Goal: Transaction & Acquisition: Purchase product/service

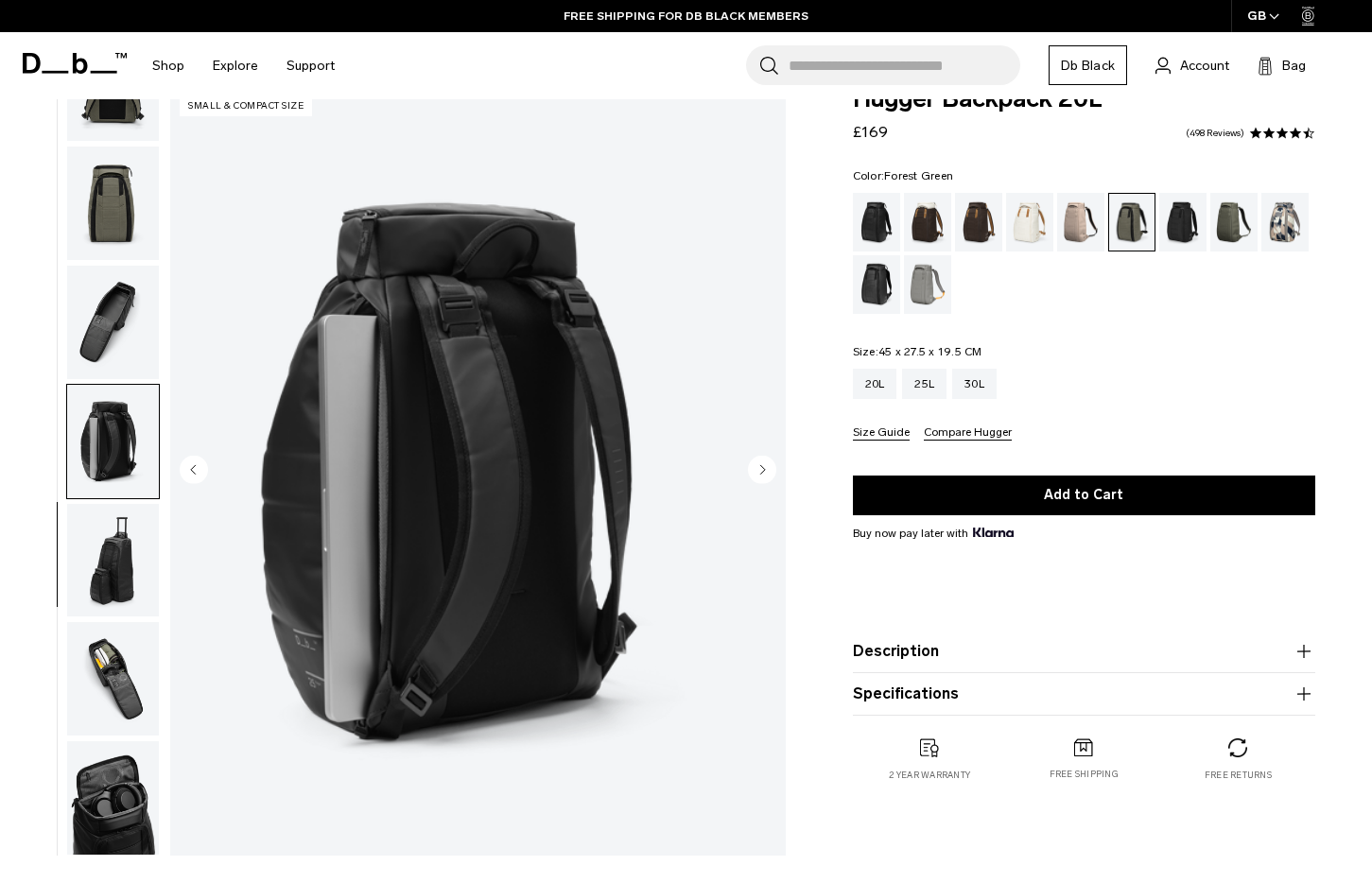
click at [116, 189] on img "button" at bounding box center [113, 204] width 92 height 114
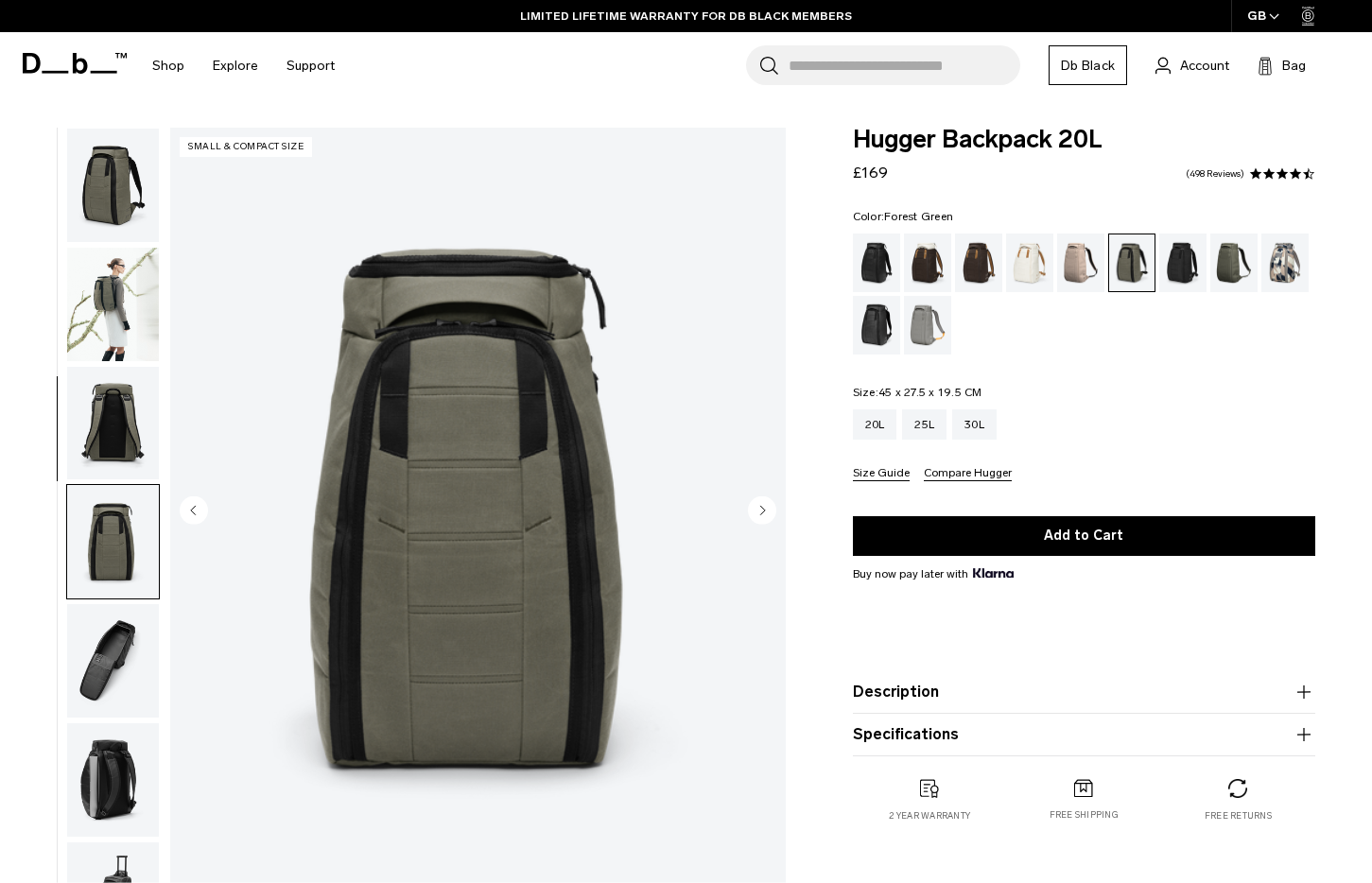
click at [113, 280] on img "button" at bounding box center [113, 304] width 92 height 114
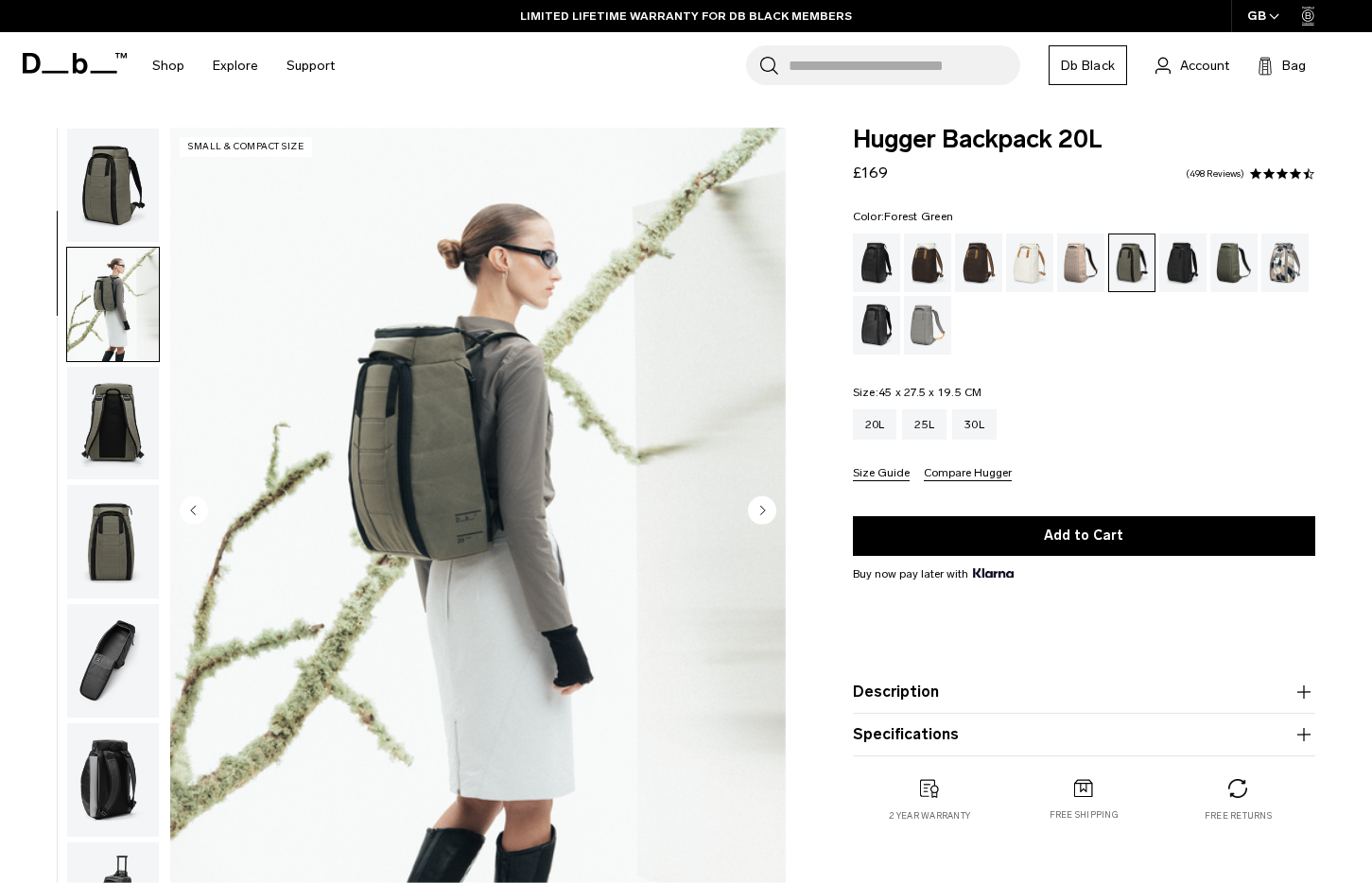
scroll to position [120, 0]
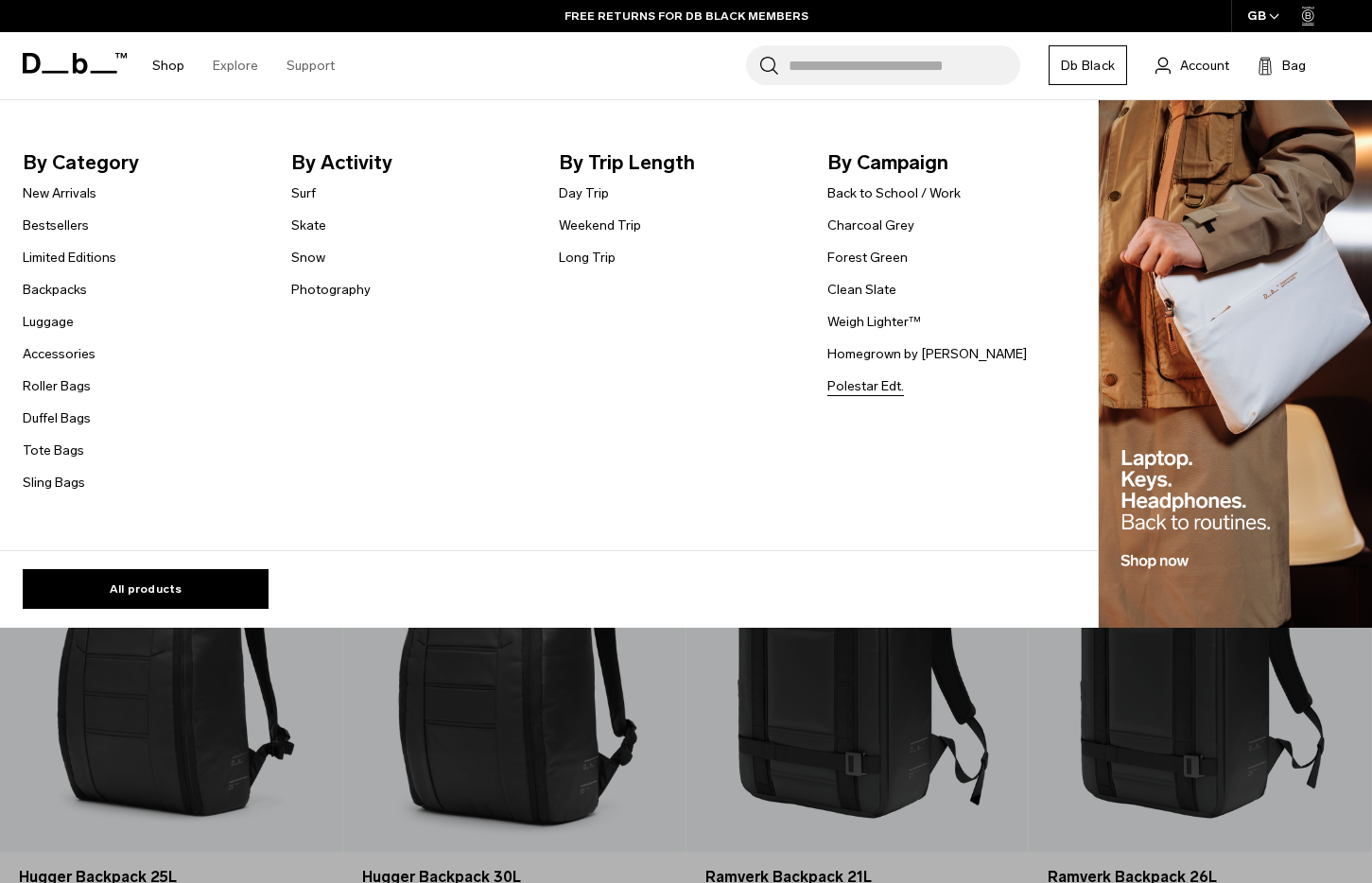
click at [858, 384] on link "Polestar Edt." at bounding box center [865, 386] width 77 height 20
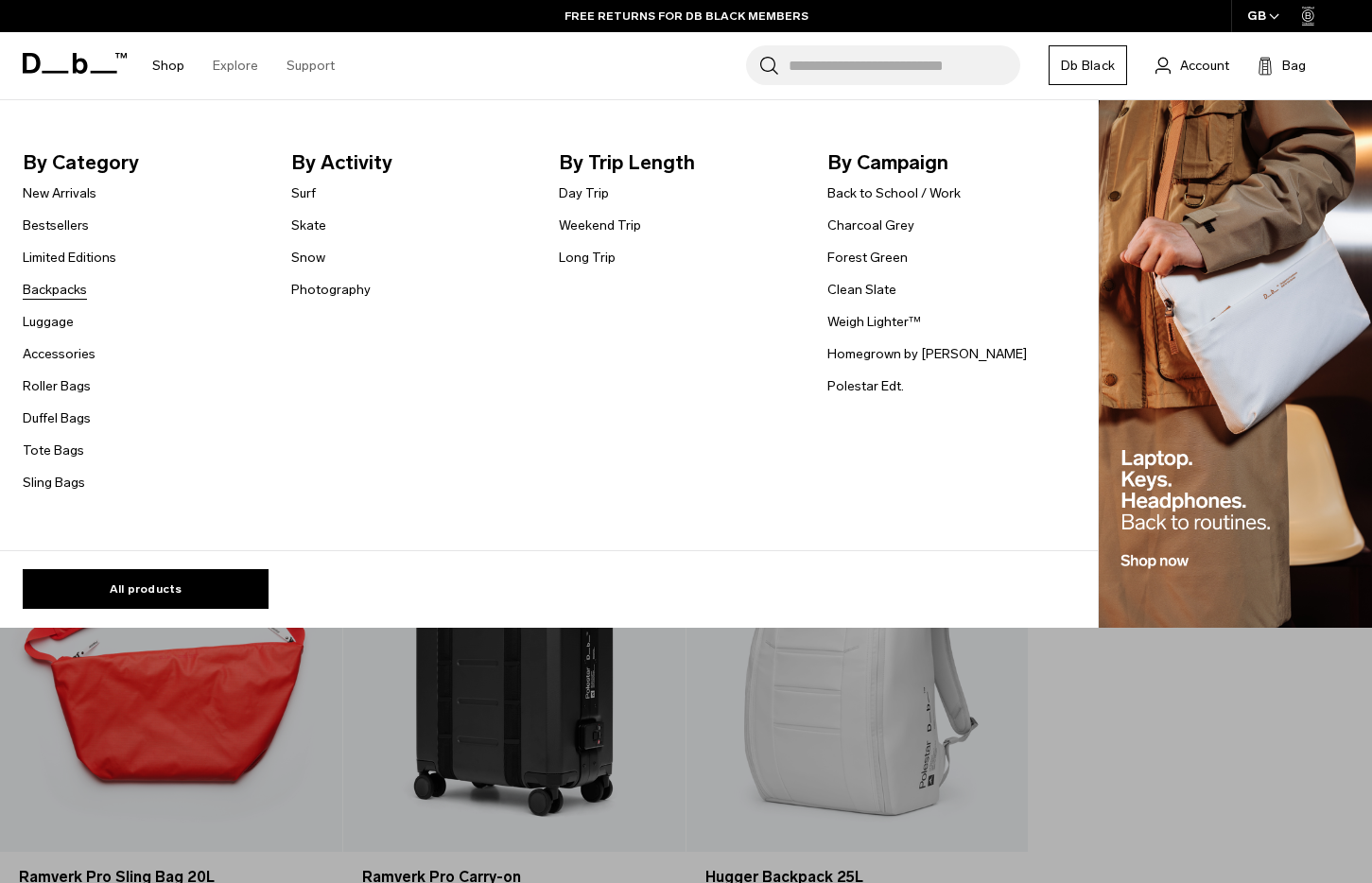
click at [48, 289] on link "Backpacks" at bounding box center [55, 289] width 64 height 20
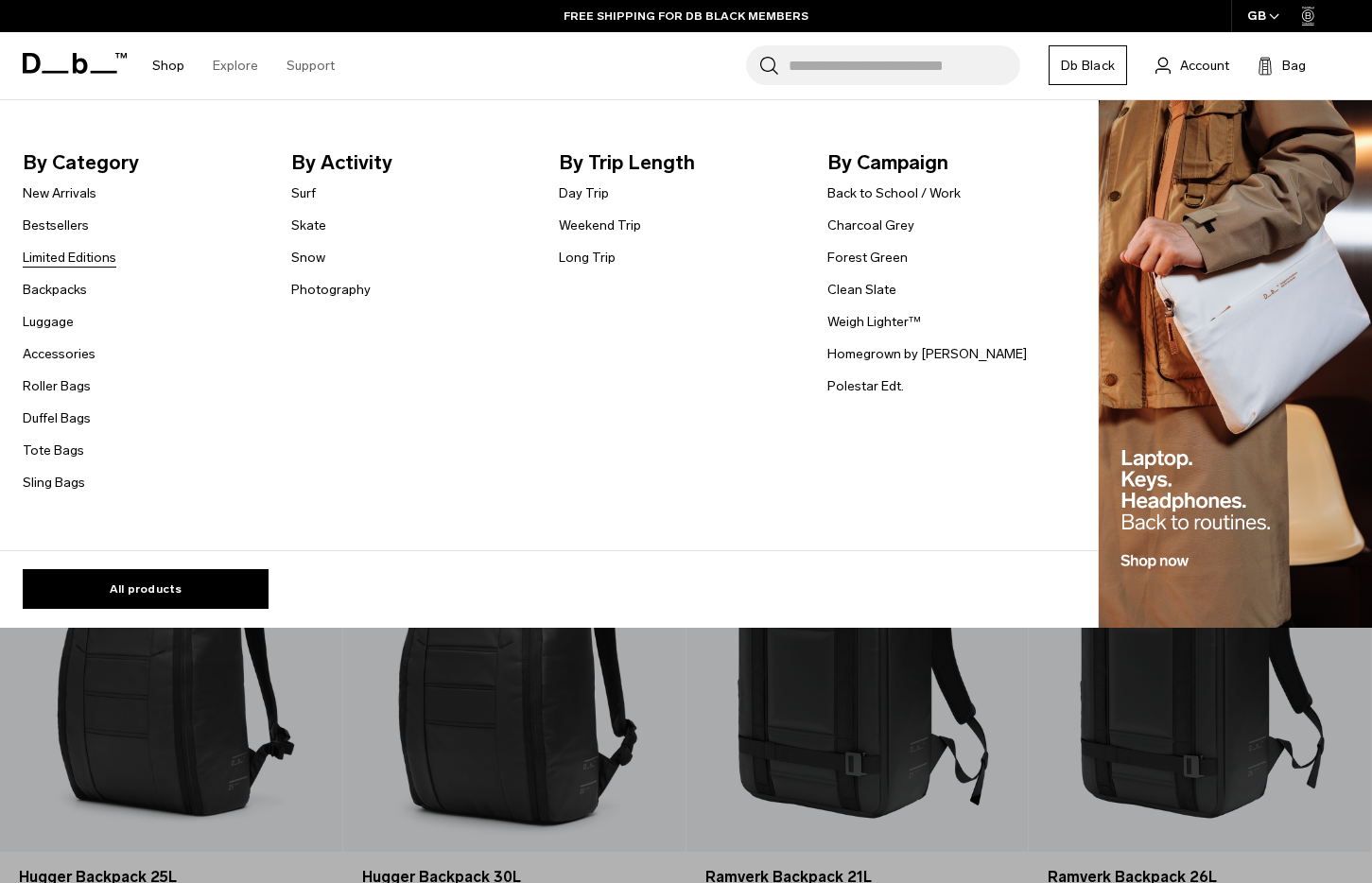
click at [59, 255] on link "Limited Editions" at bounding box center [69, 257] width 94 height 20
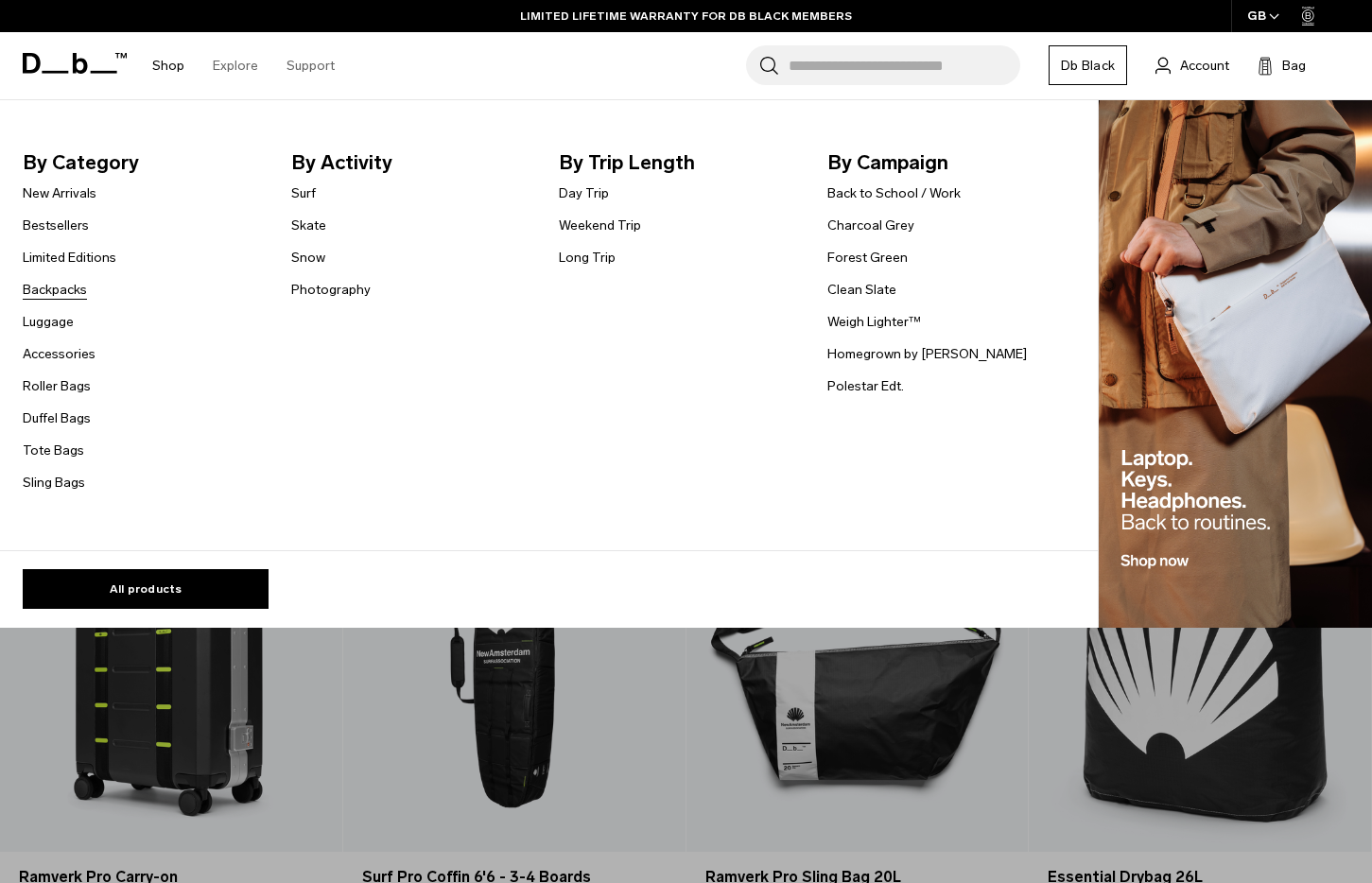
click at [55, 285] on link "Backpacks" at bounding box center [55, 289] width 64 height 20
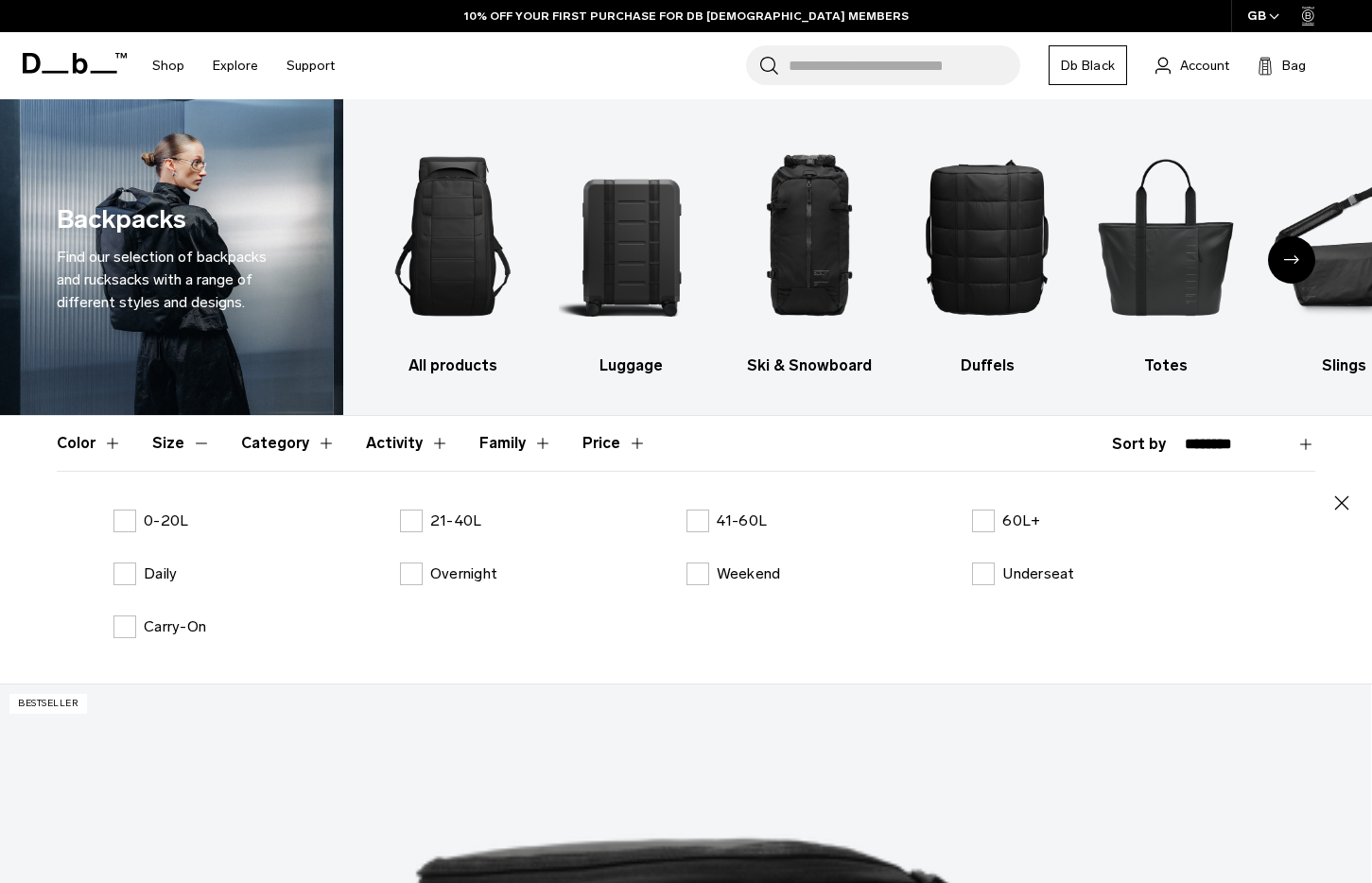
click at [122, 512] on label "0-20L" at bounding box center [151, 521] width 75 height 23
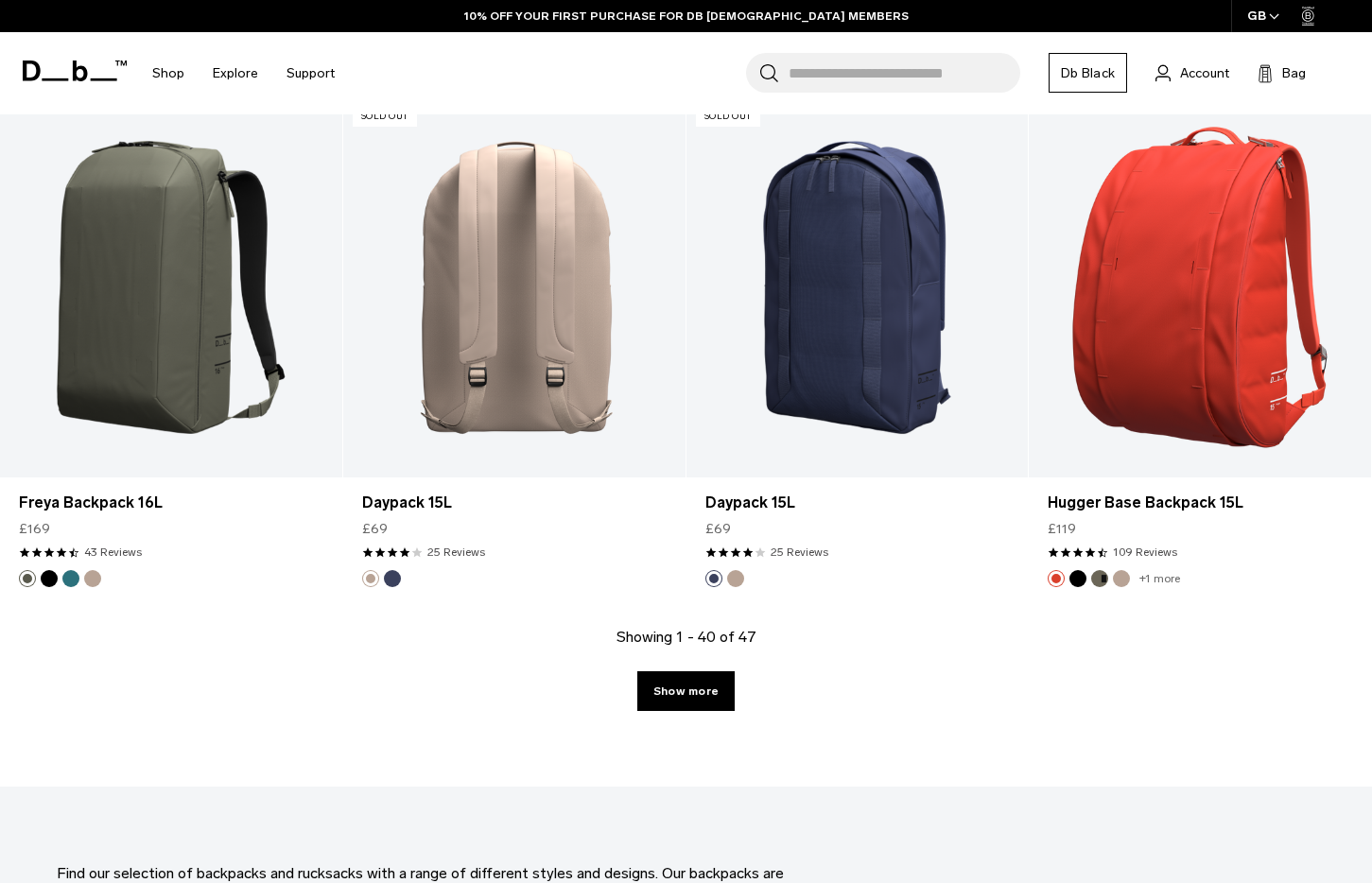
scroll to position [5436, 0]
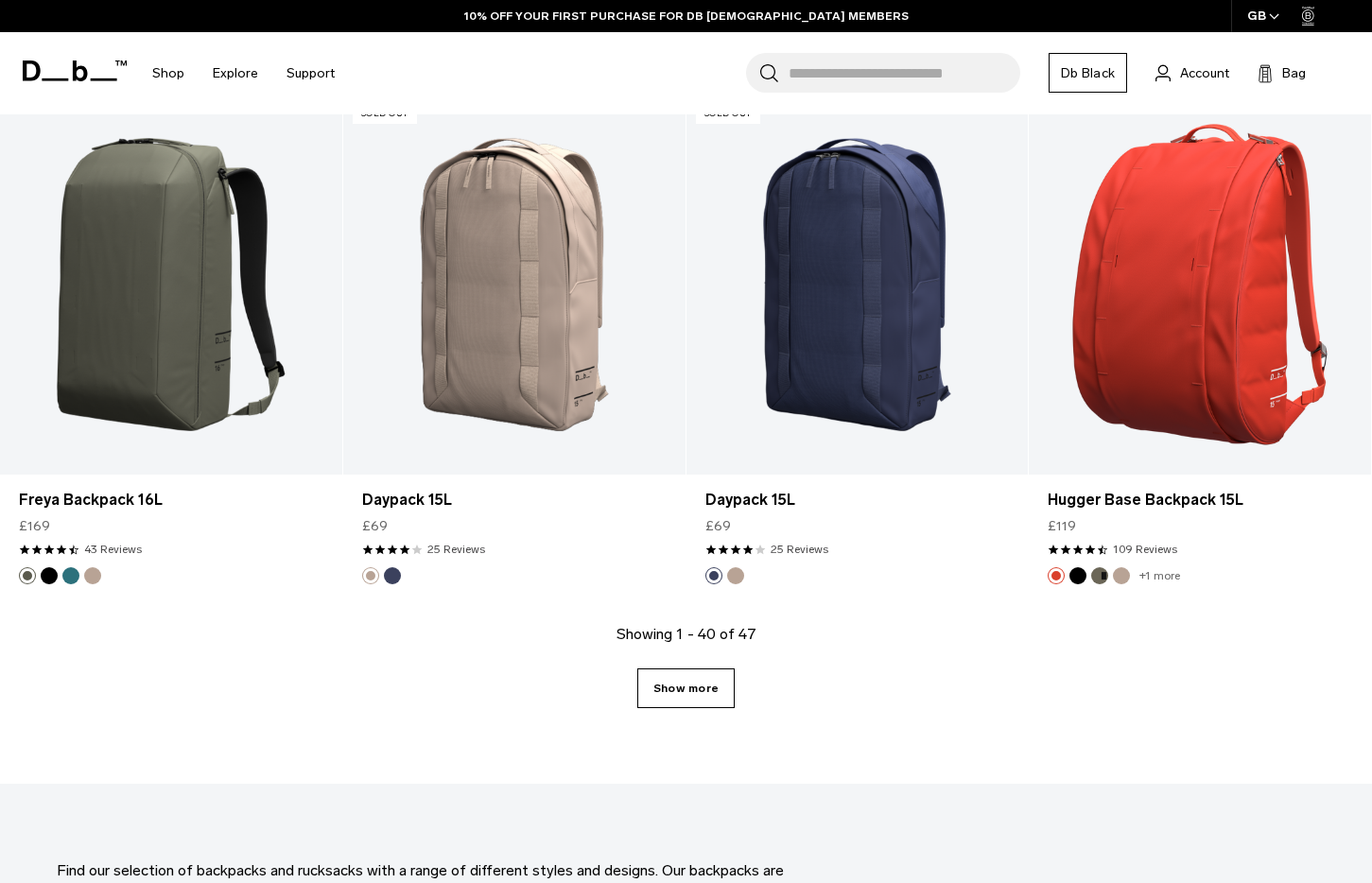
click at [676, 670] on link "Show more" at bounding box center [686, 688] width 98 height 40
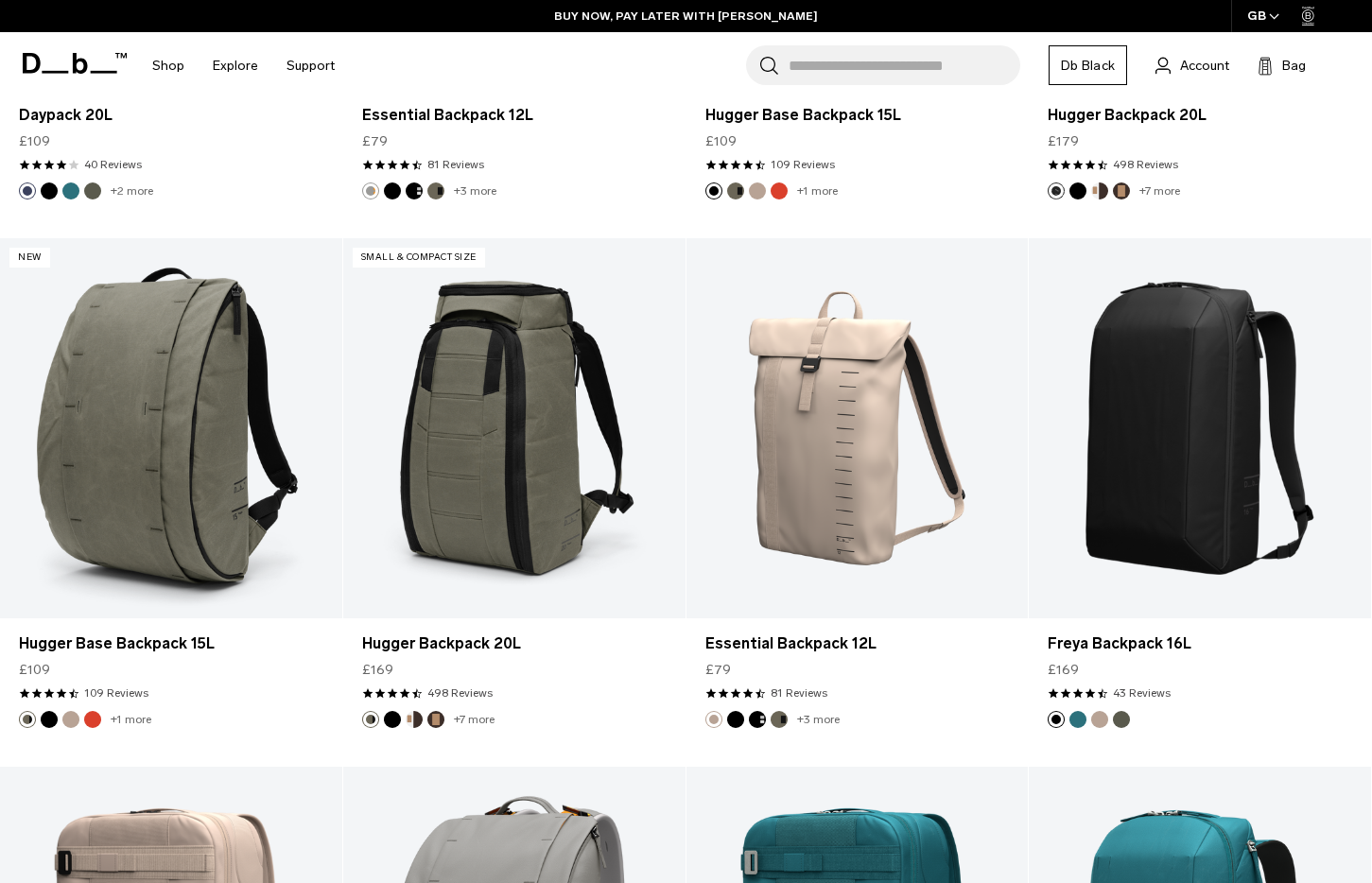
scroll to position [1886, 0]
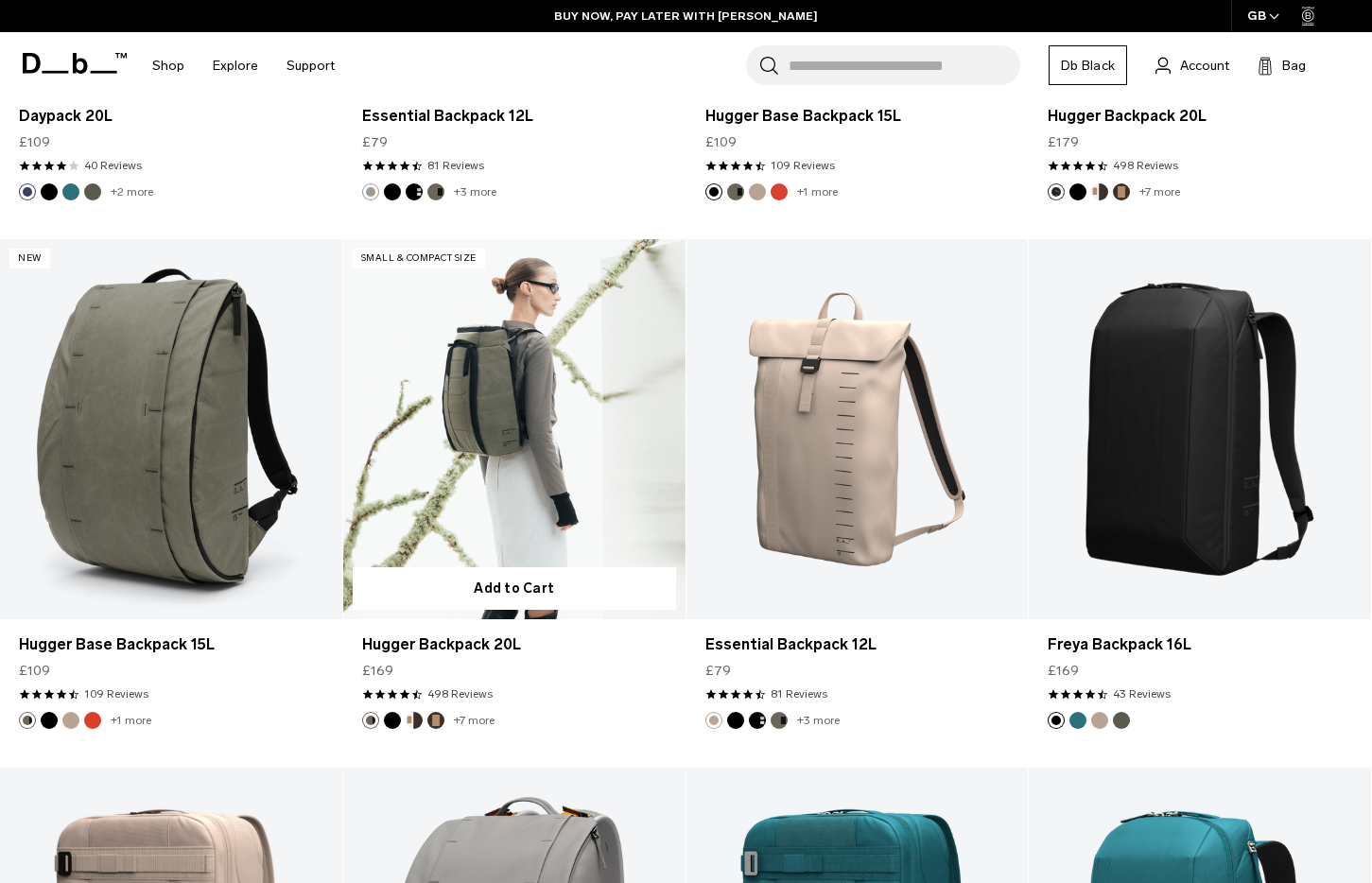
click at [501, 404] on link "Hugger Backpack 20L" at bounding box center [514, 428] width 342 height 380
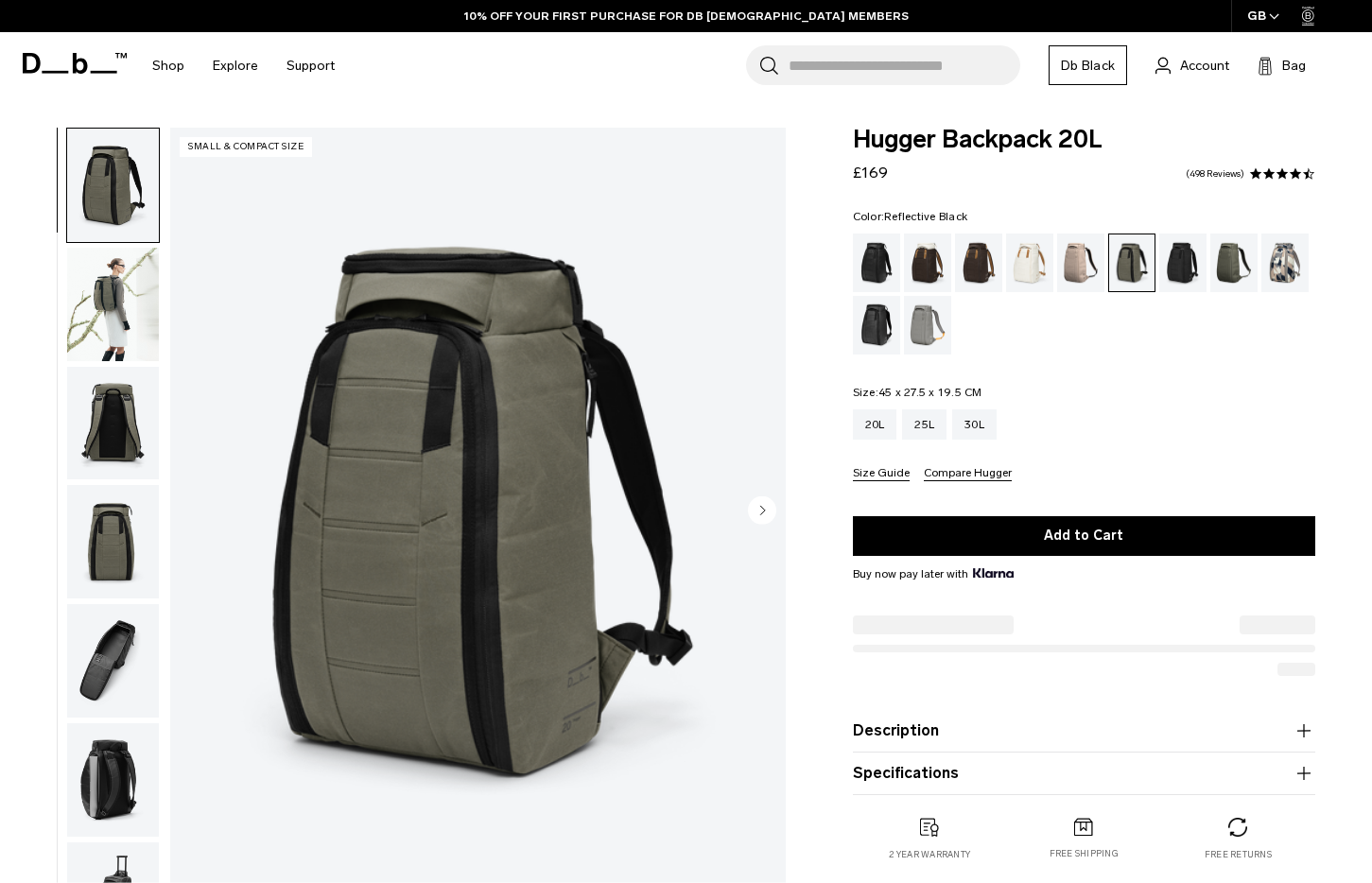
click at [875, 320] on div "Reflective Black" at bounding box center [876, 325] width 48 height 59
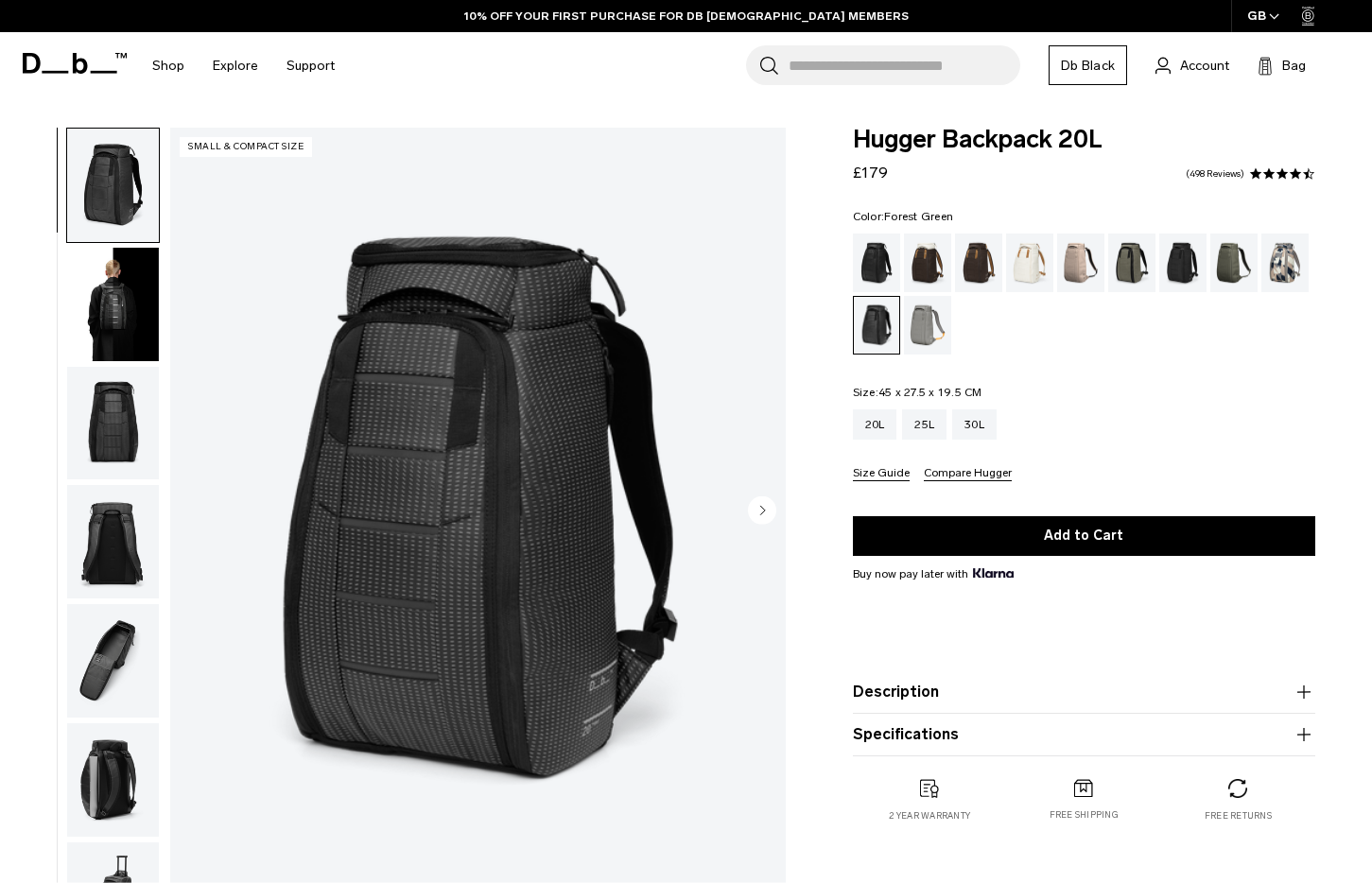
click at [1128, 265] on div "Forest Green" at bounding box center [1131, 262] width 48 height 59
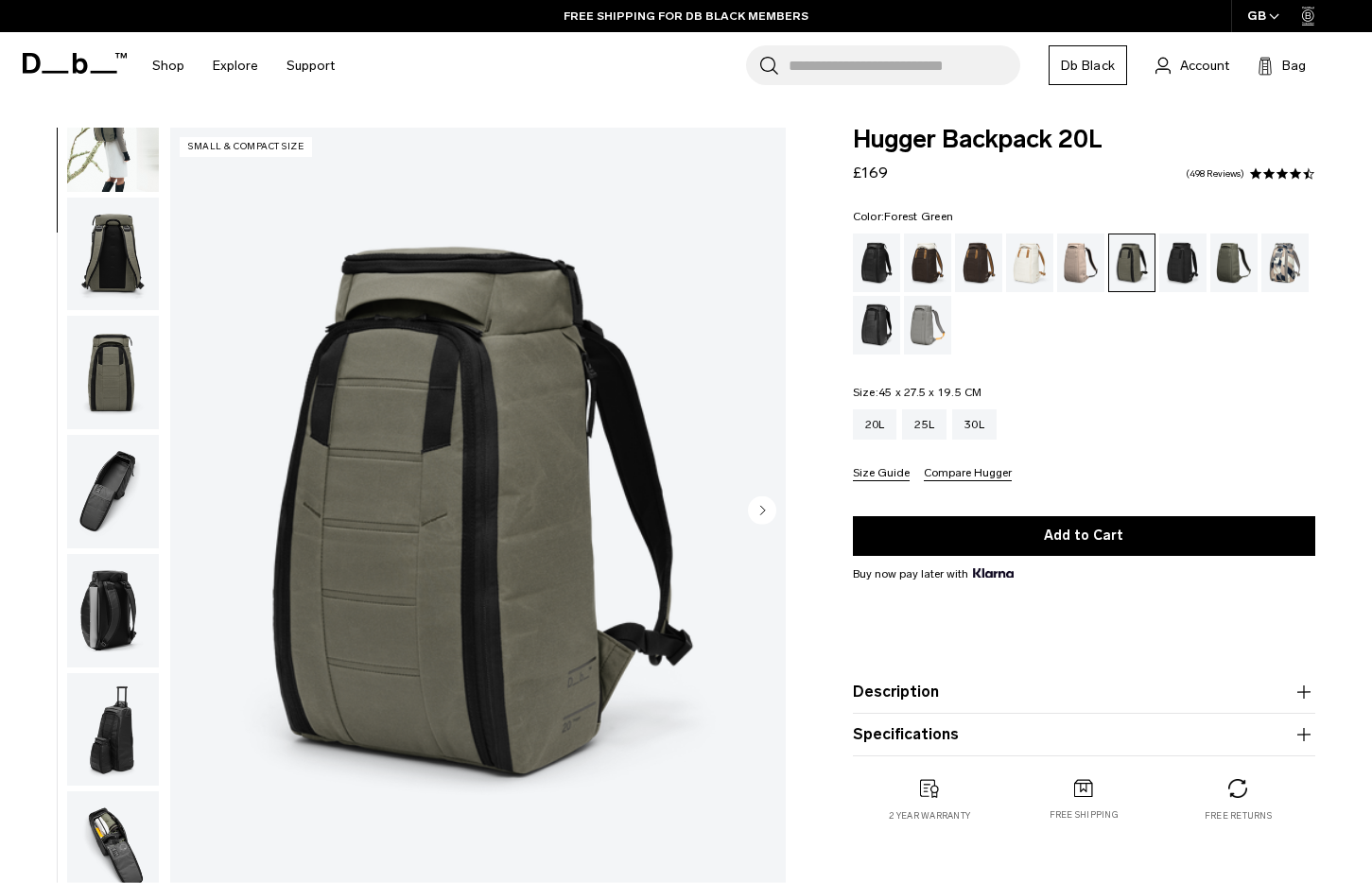
scroll to position [241, 0]
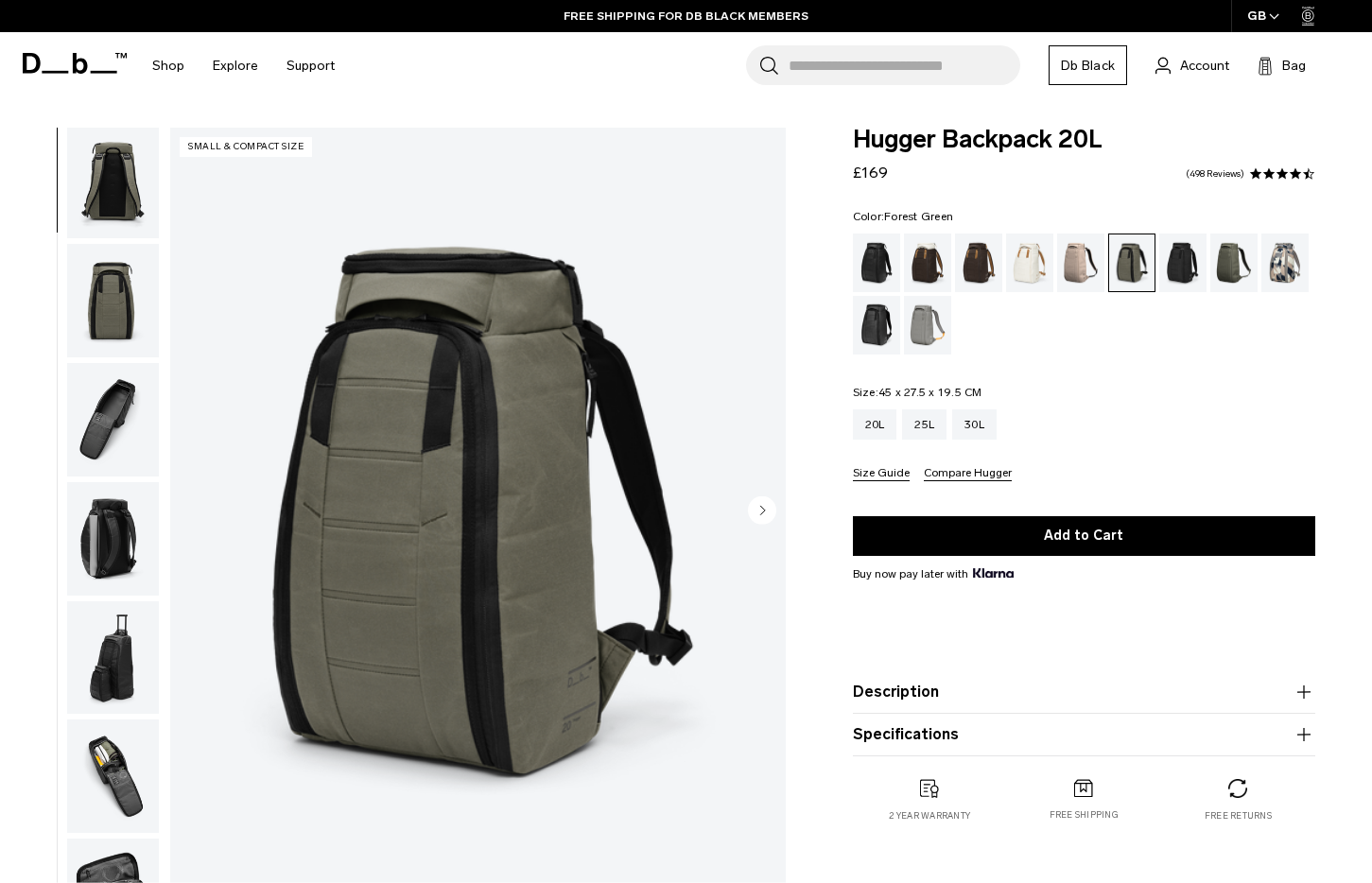
click at [110, 763] on img "button" at bounding box center [113, 776] width 92 height 114
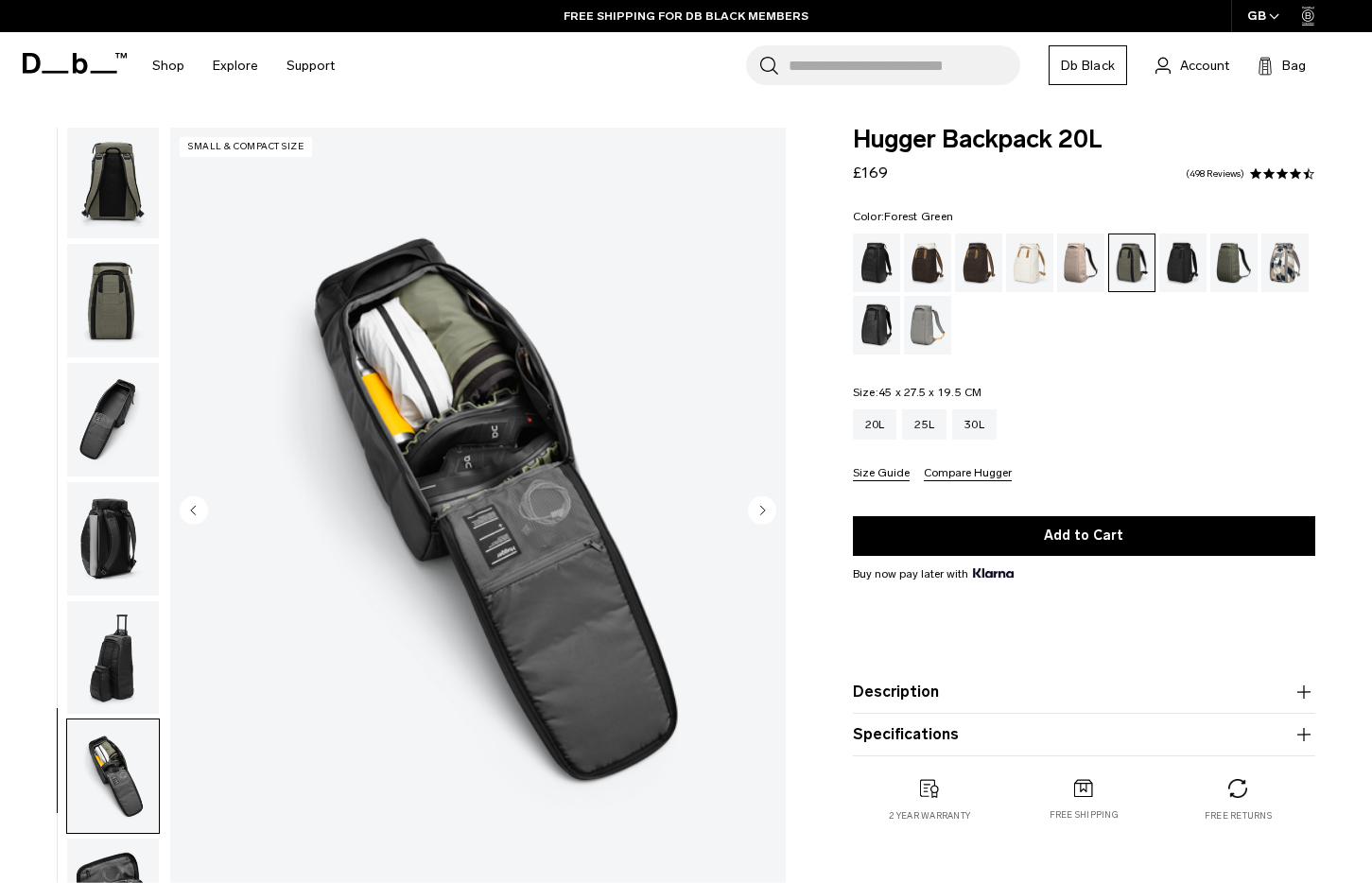
scroll to position [310, 0]
